Goal: Task Accomplishment & Management: Manage account settings

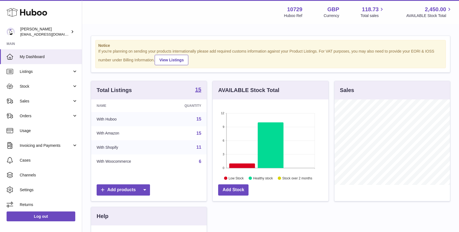
scroll to position [85, 116]
click at [40, 88] on span "Stock" at bounding box center [46, 86] width 52 height 5
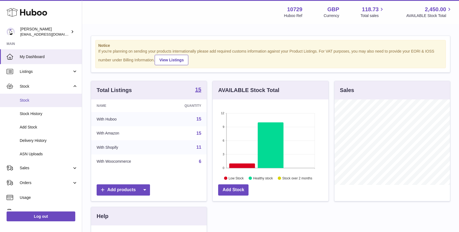
click at [39, 95] on link "Stock" at bounding box center [41, 100] width 82 height 13
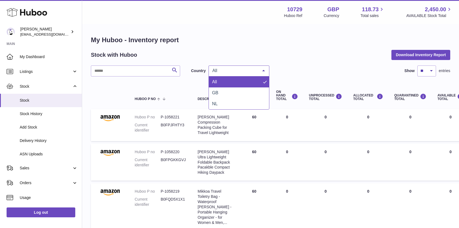
click at [243, 71] on span "All" at bounding box center [234, 70] width 47 height 5
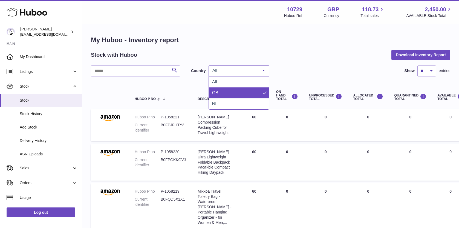
click at [245, 90] on span "GB" at bounding box center [239, 92] width 60 height 11
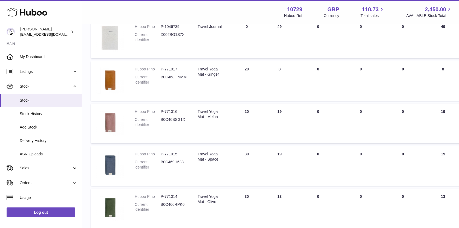
scroll to position [97, 0]
